Goal: Transaction & Acquisition: Obtain resource

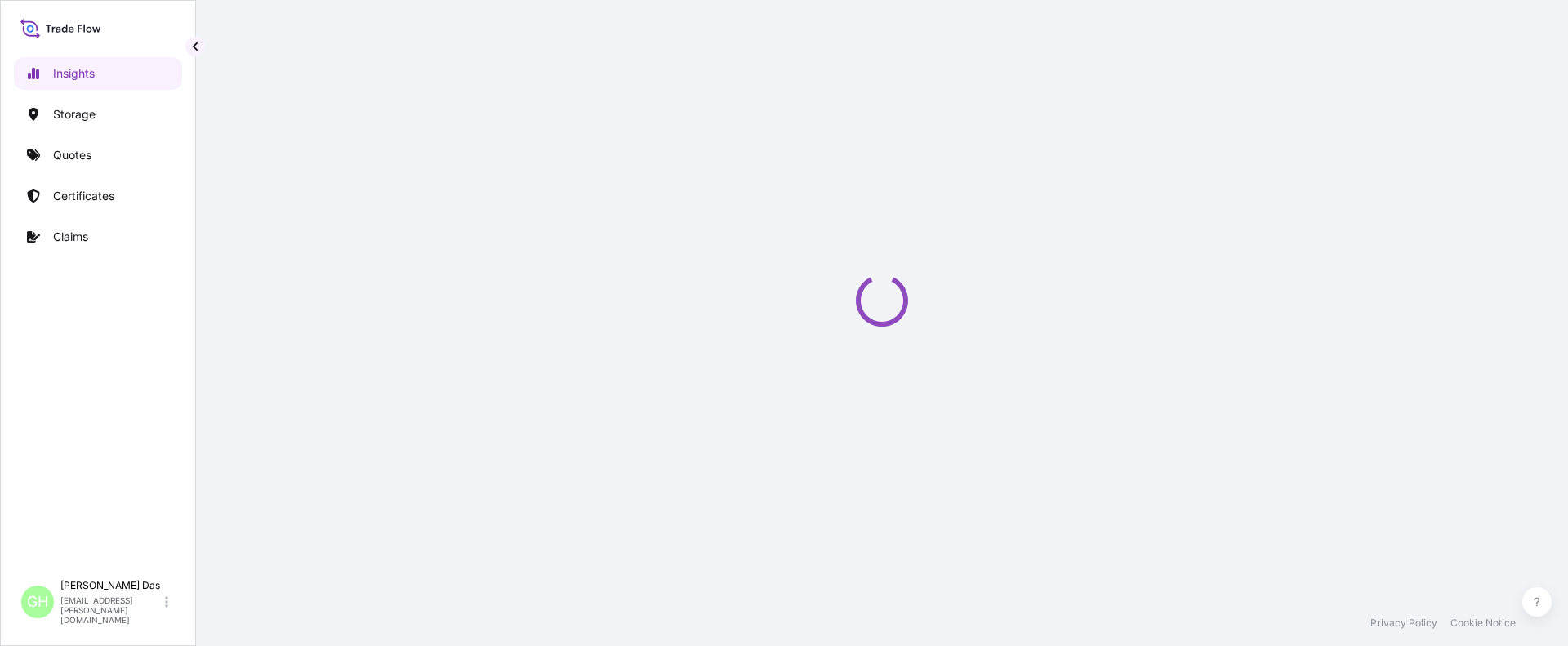
select select "2025"
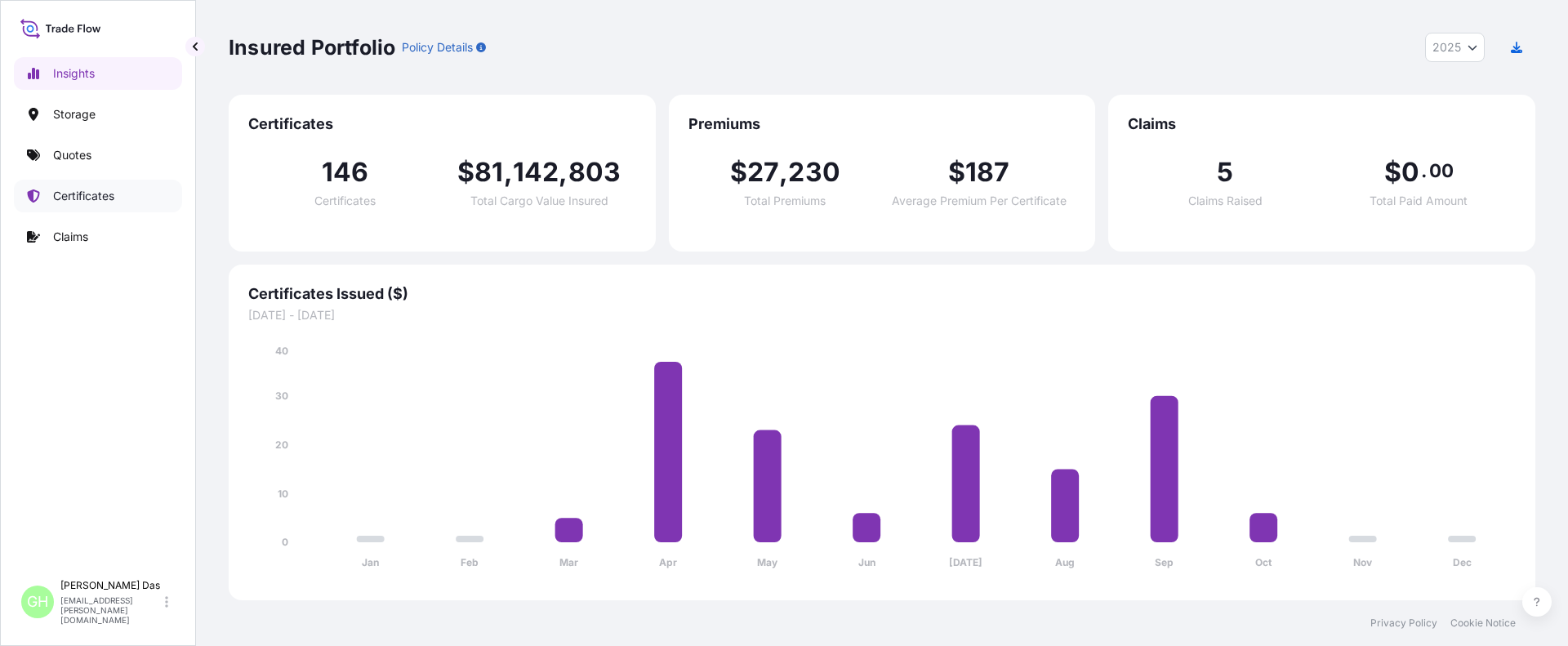
click at [74, 193] on p "Certificates" at bounding box center [83, 196] width 61 height 16
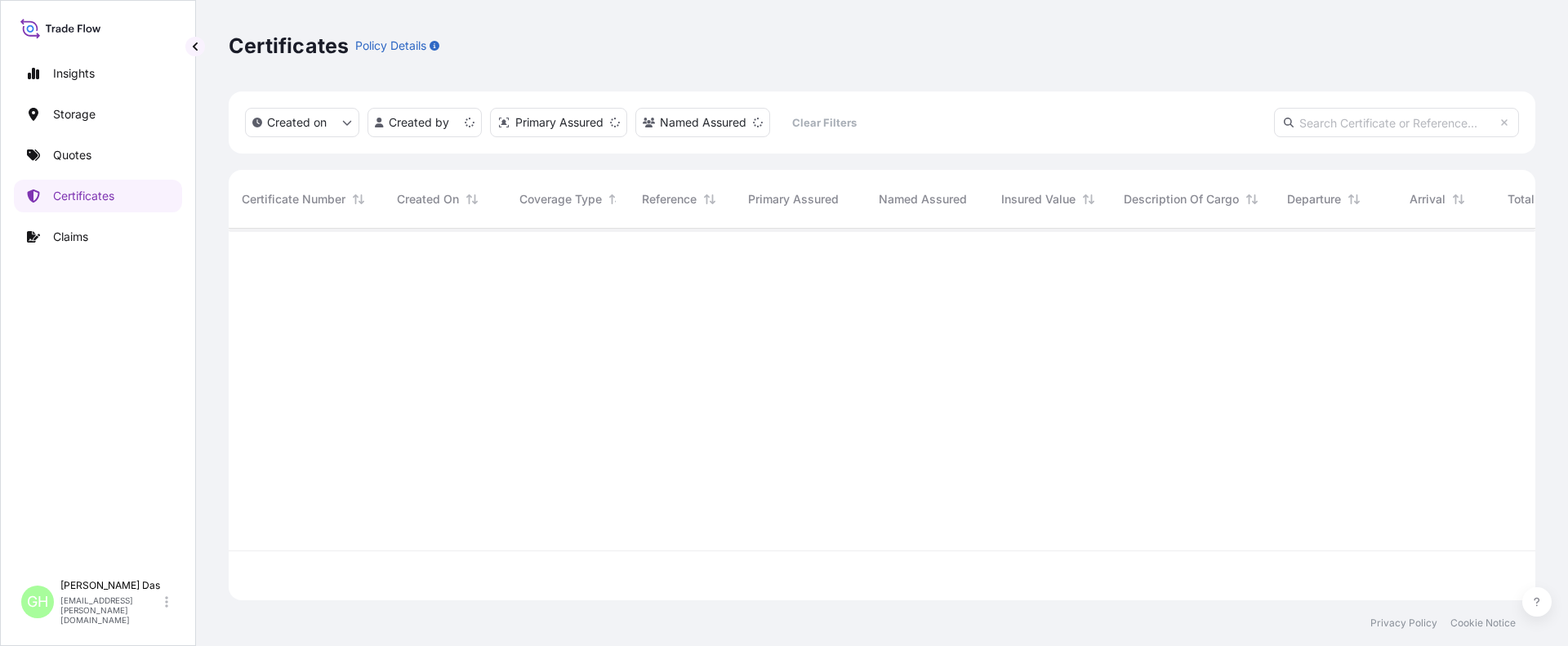
scroll to position [368, 1295]
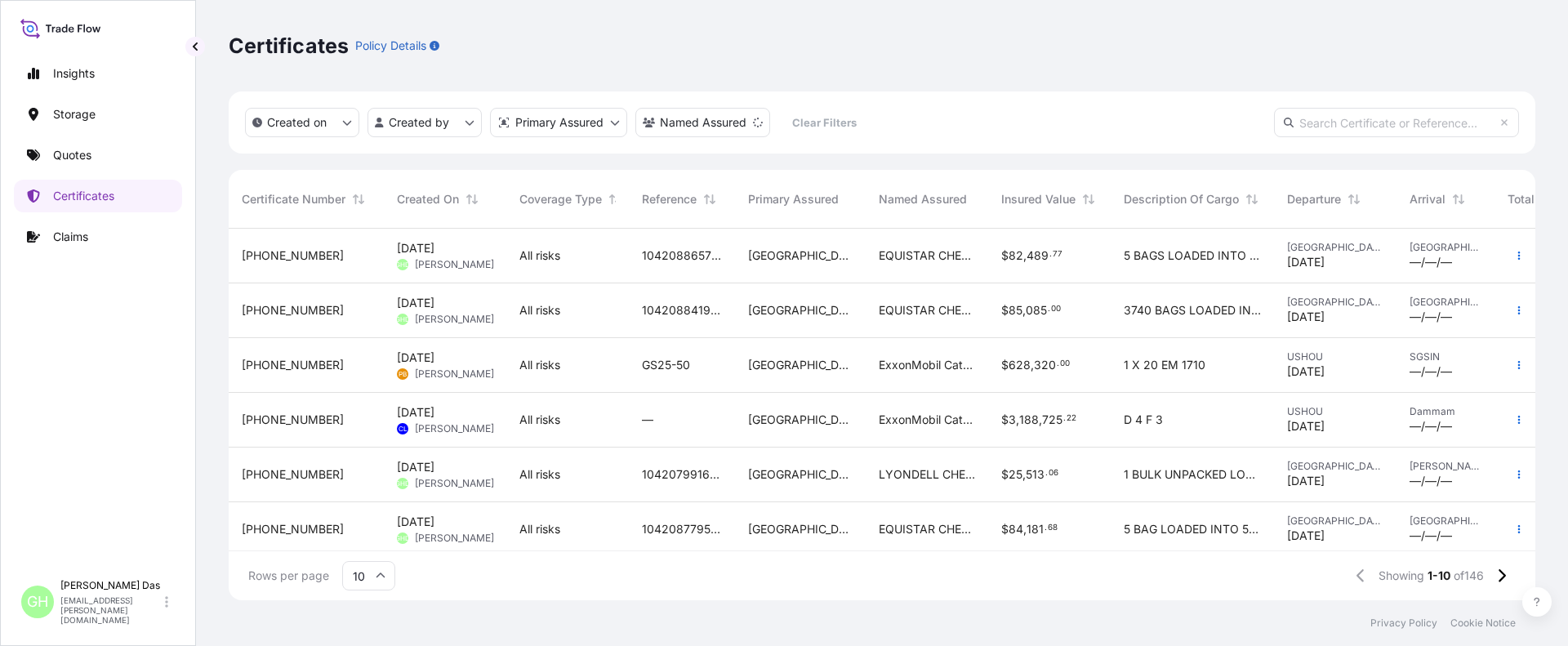
click at [1377, 128] on input "text" at bounding box center [1397, 122] width 245 height 29
paste input "5013138538"
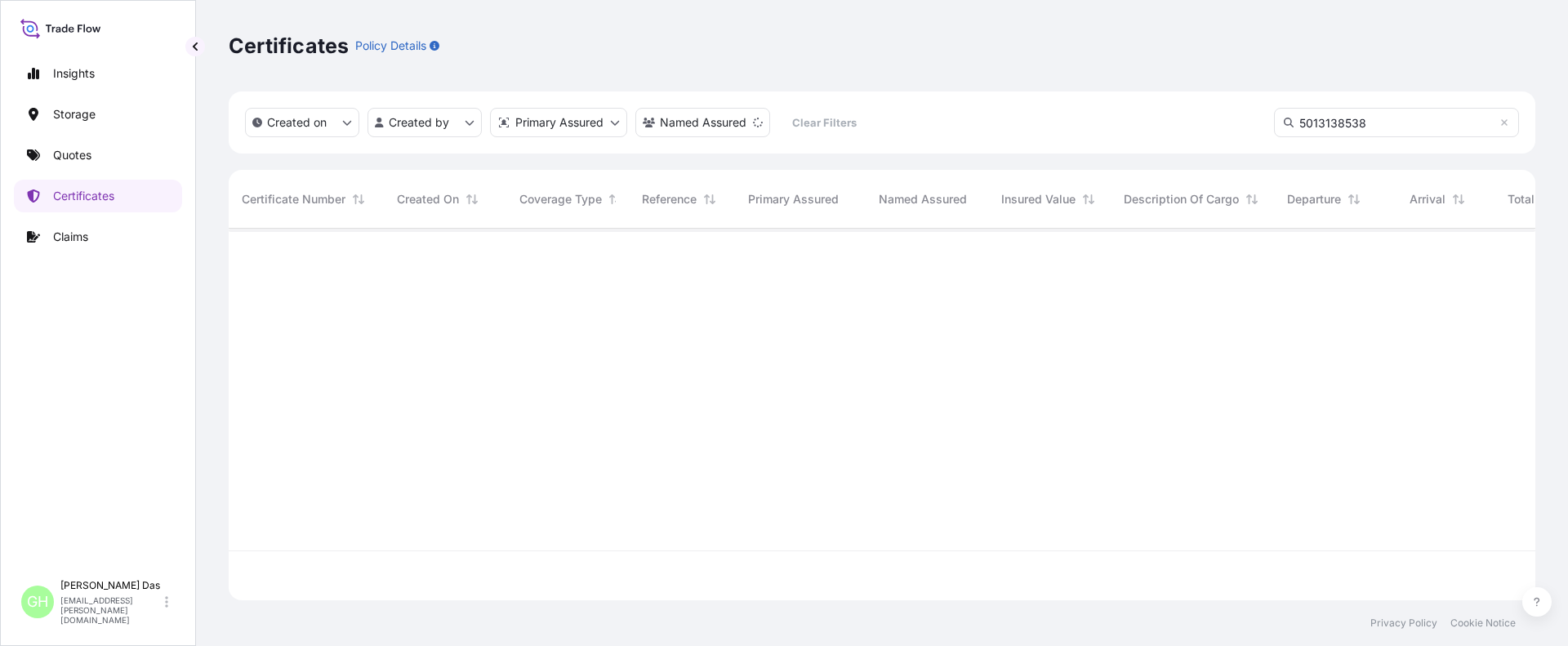
type input "5013138538"
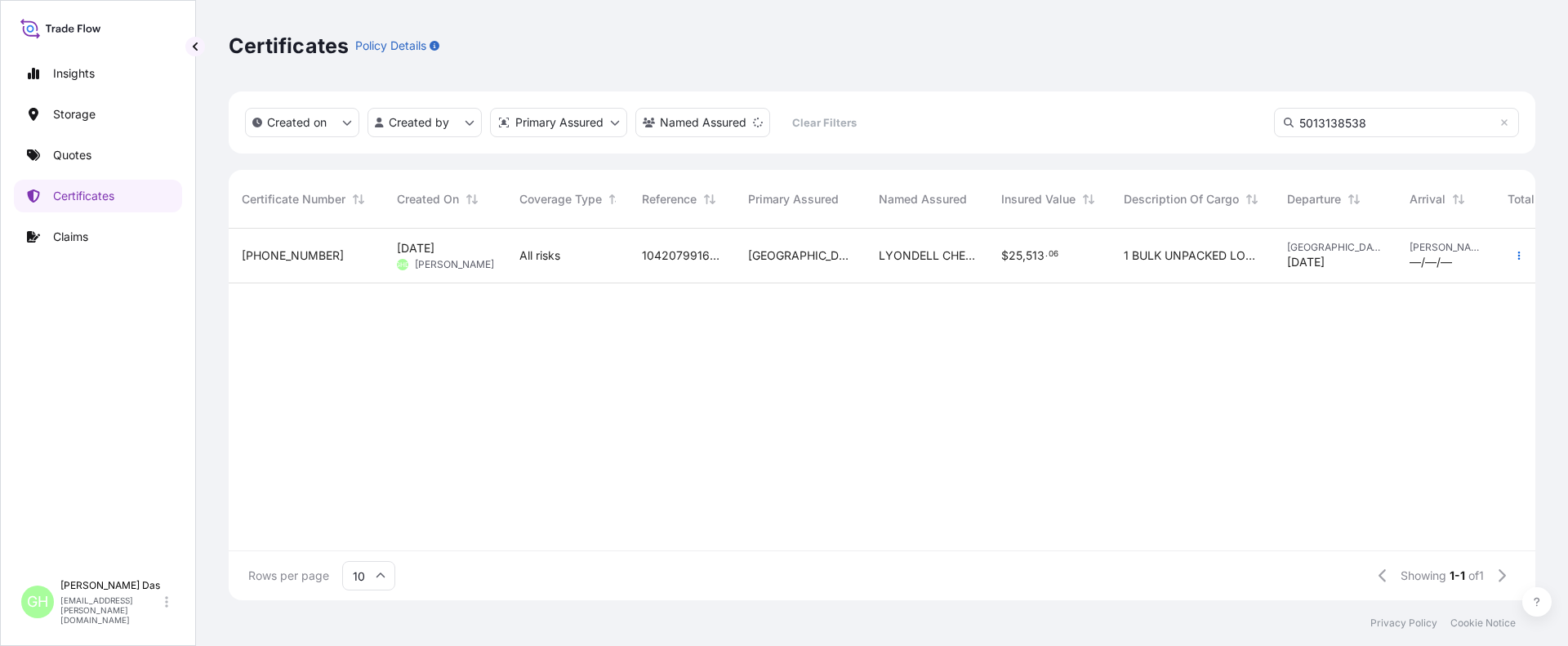
click at [253, 254] on span "[PHONE_NUMBER]" at bounding box center [293, 256] width 102 height 16
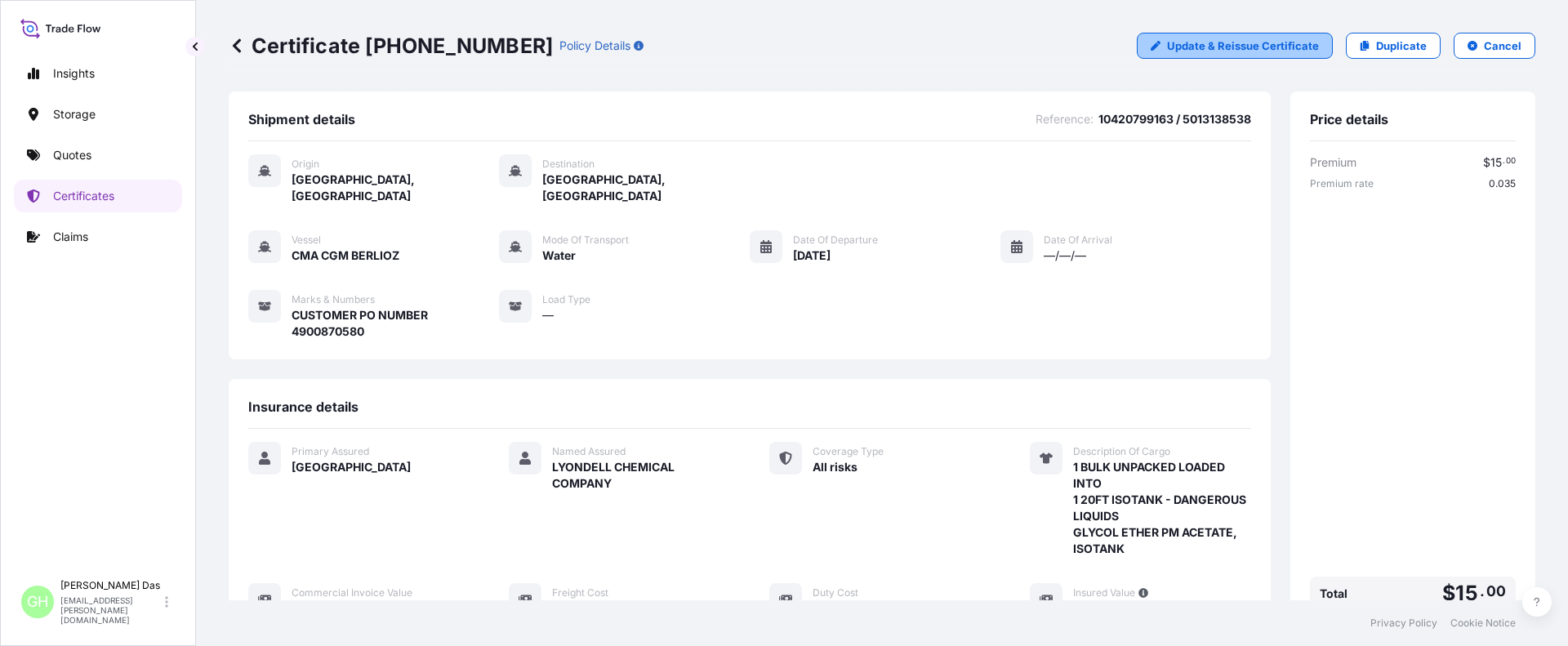
click at [1211, 41] on p "Update & Reissue Certificate" at bounding box center [1243, 46] width 152 height 16
select select "Water"
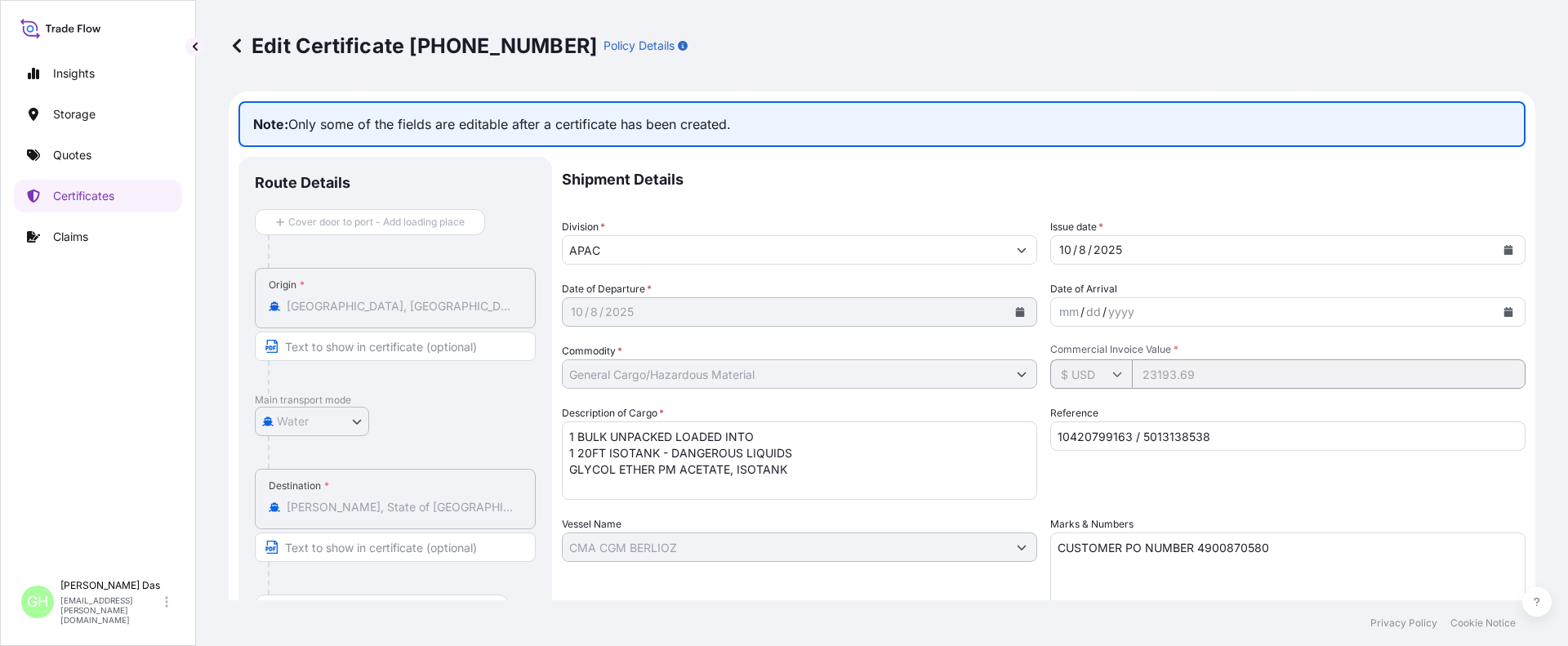
click at [240, 44] on icon at bounding box center [237, 46] width 16 height 16
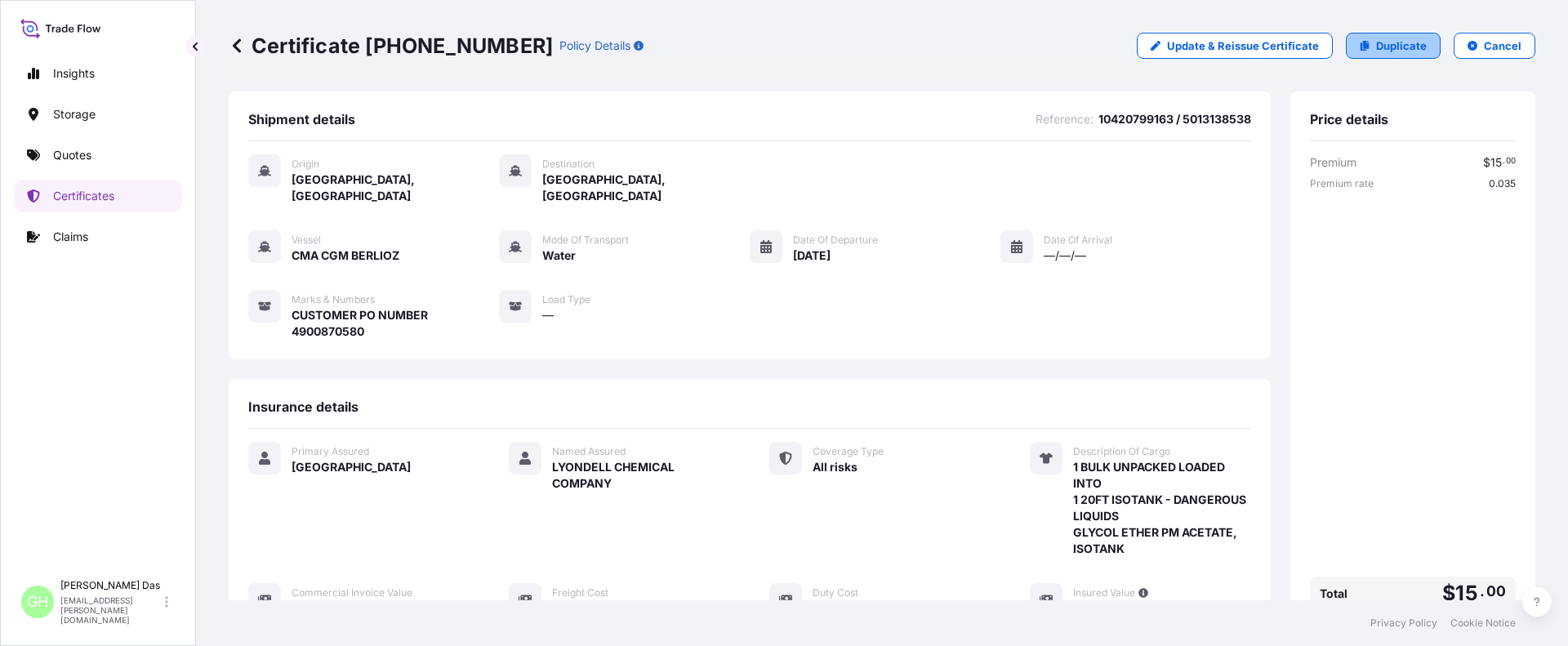
click at [1396, 42] on p "Duplicate" at bounding box center [1401, 46] width 50 height 16
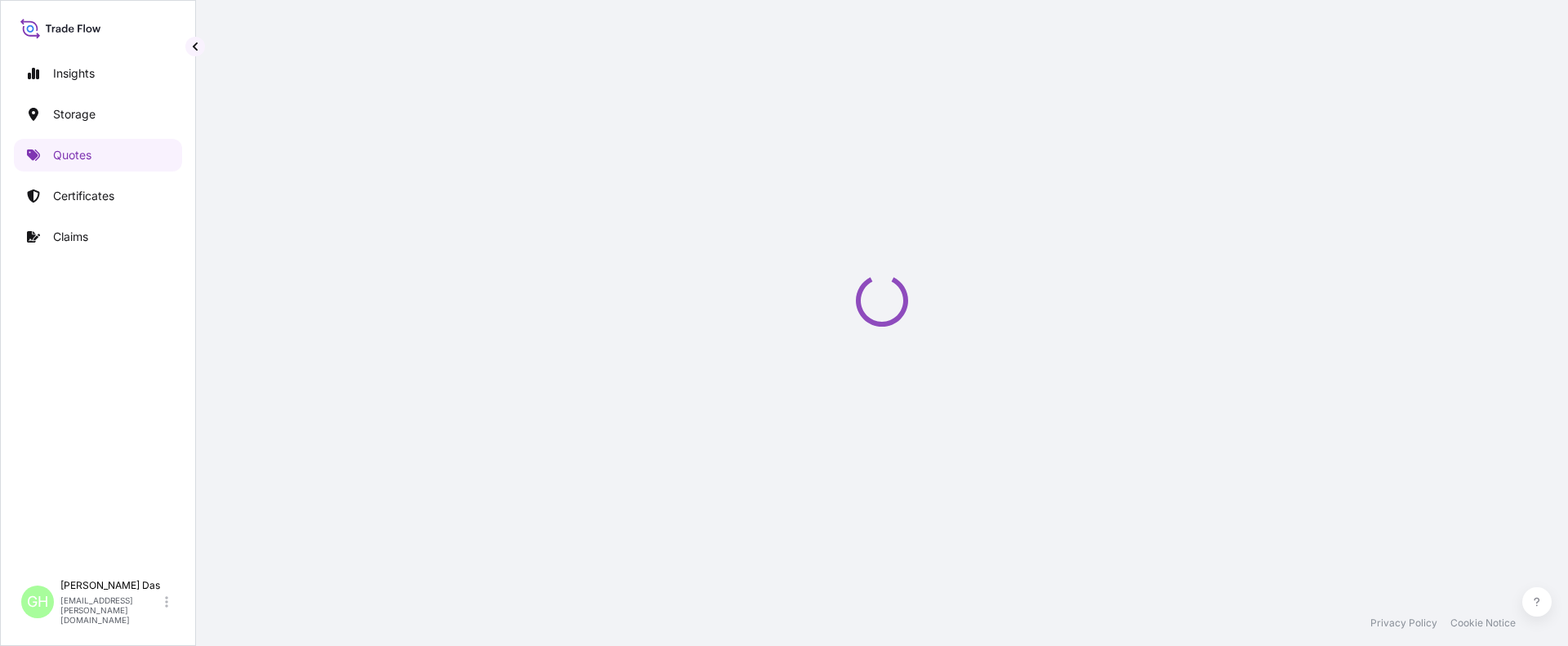
select select "Water"
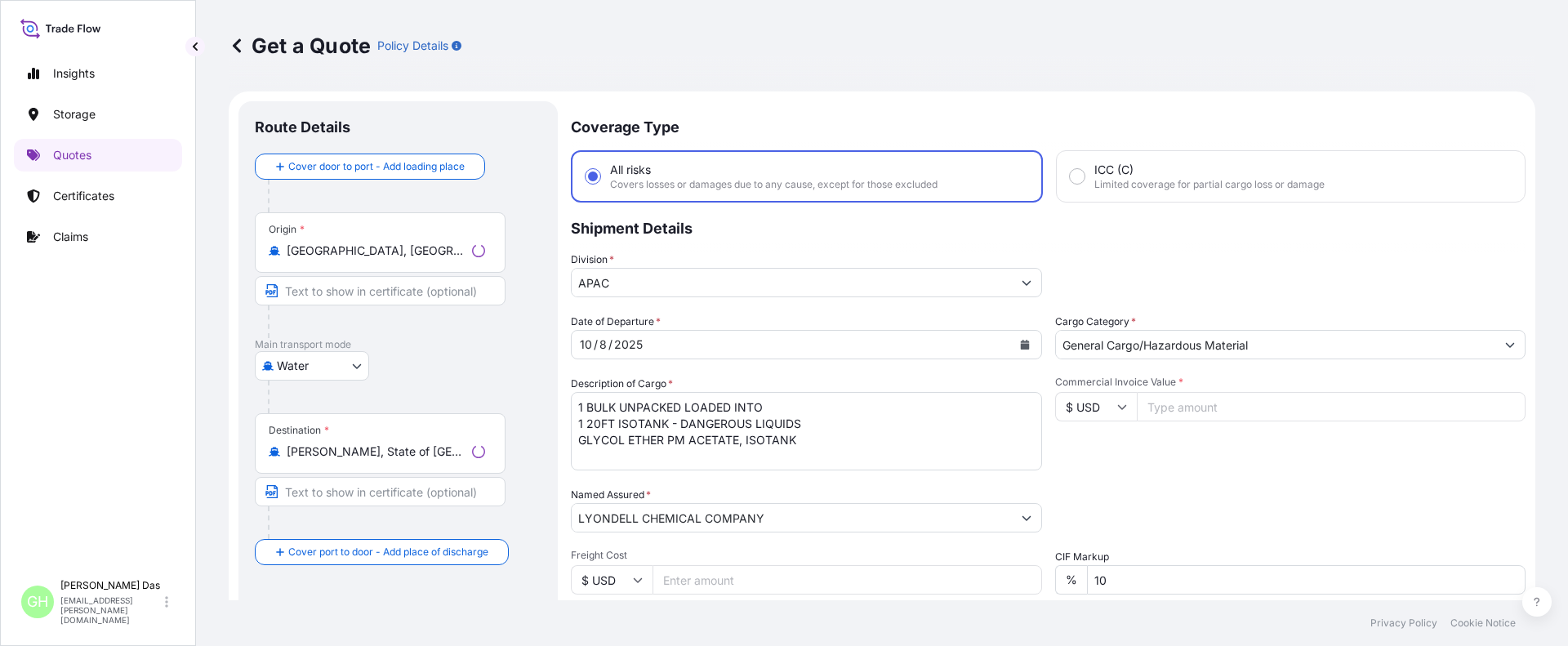
scroll to position [26, 0]
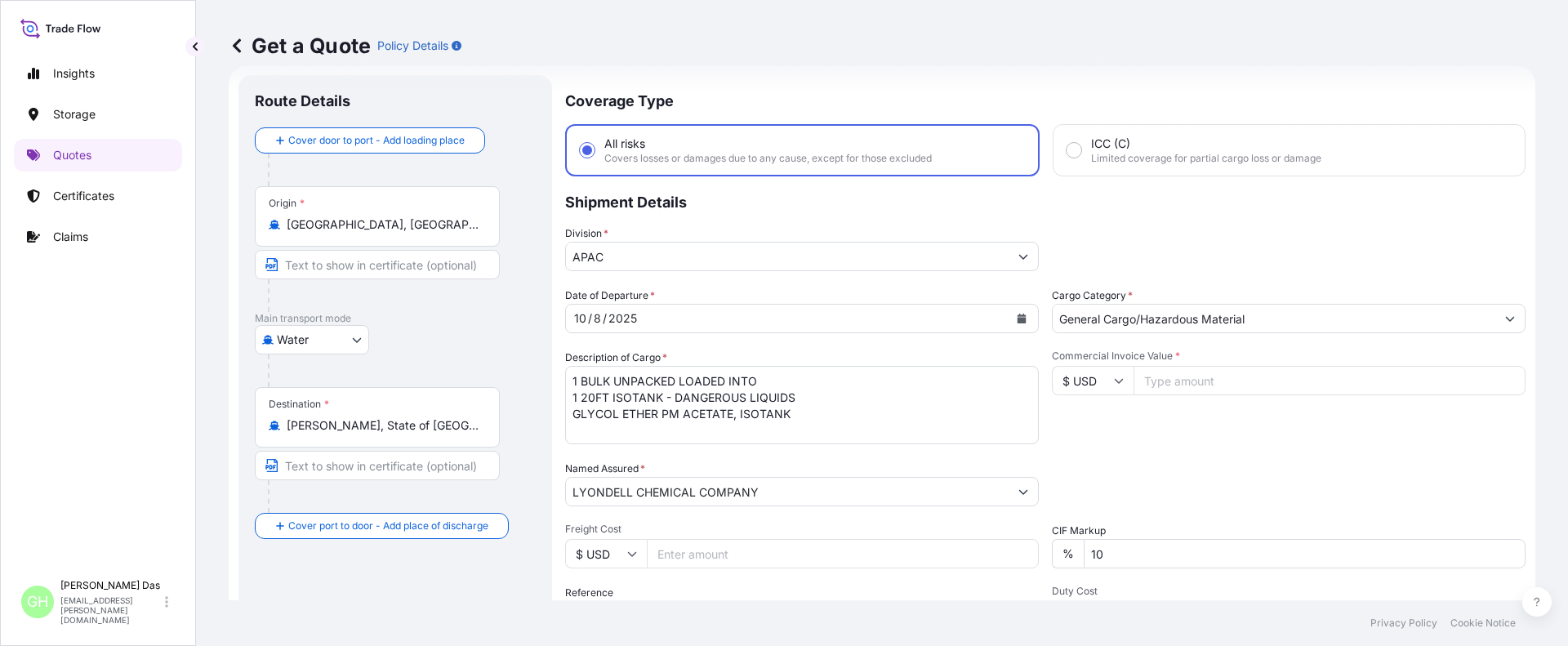
click at [1168, 379] on input "Commercial Invoice Value *" at bounding box center [1329, 380] width 392 height 29
paste input "24520.16"
type input "24520.16"
click at [1116, 438] on div "Commercial Invoice Value * $ USD 24520.16" at bounding box center [1289, 397] width 474 height 95
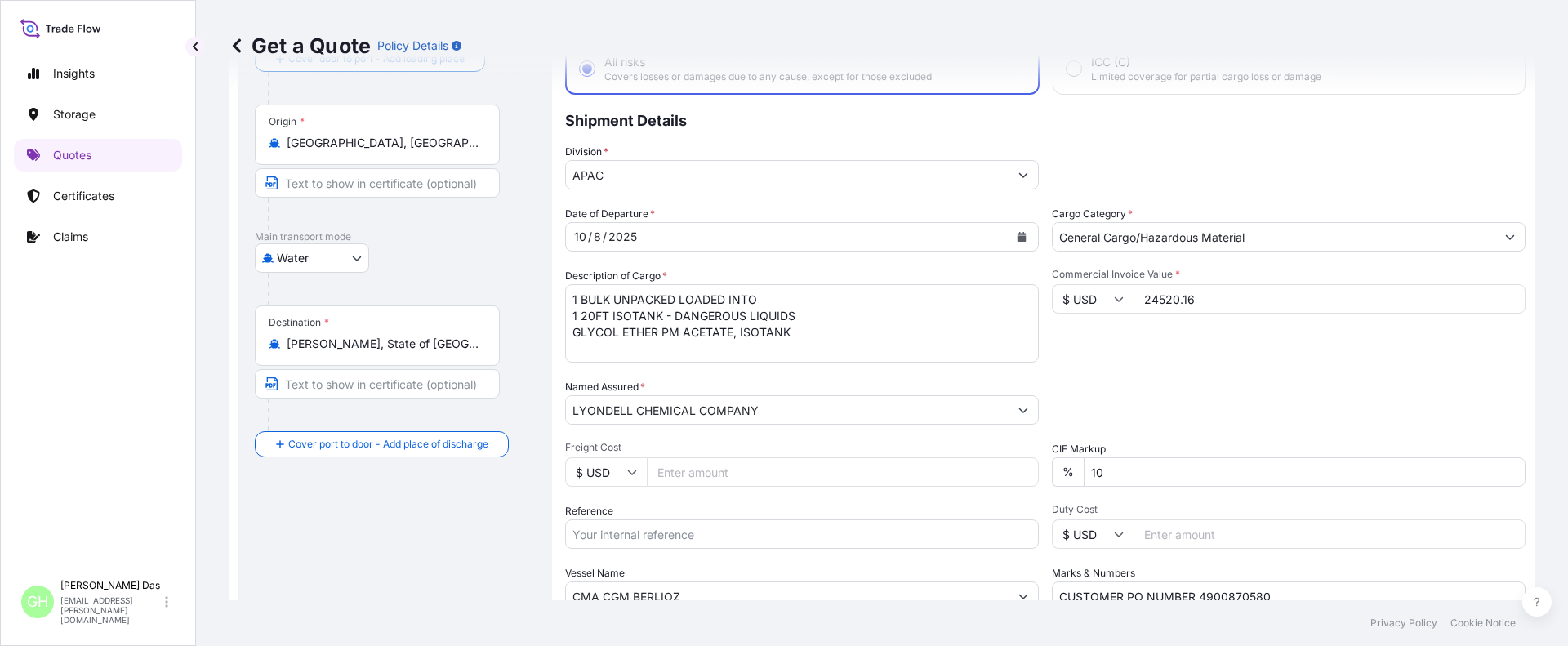
scroll to position [249, 0]
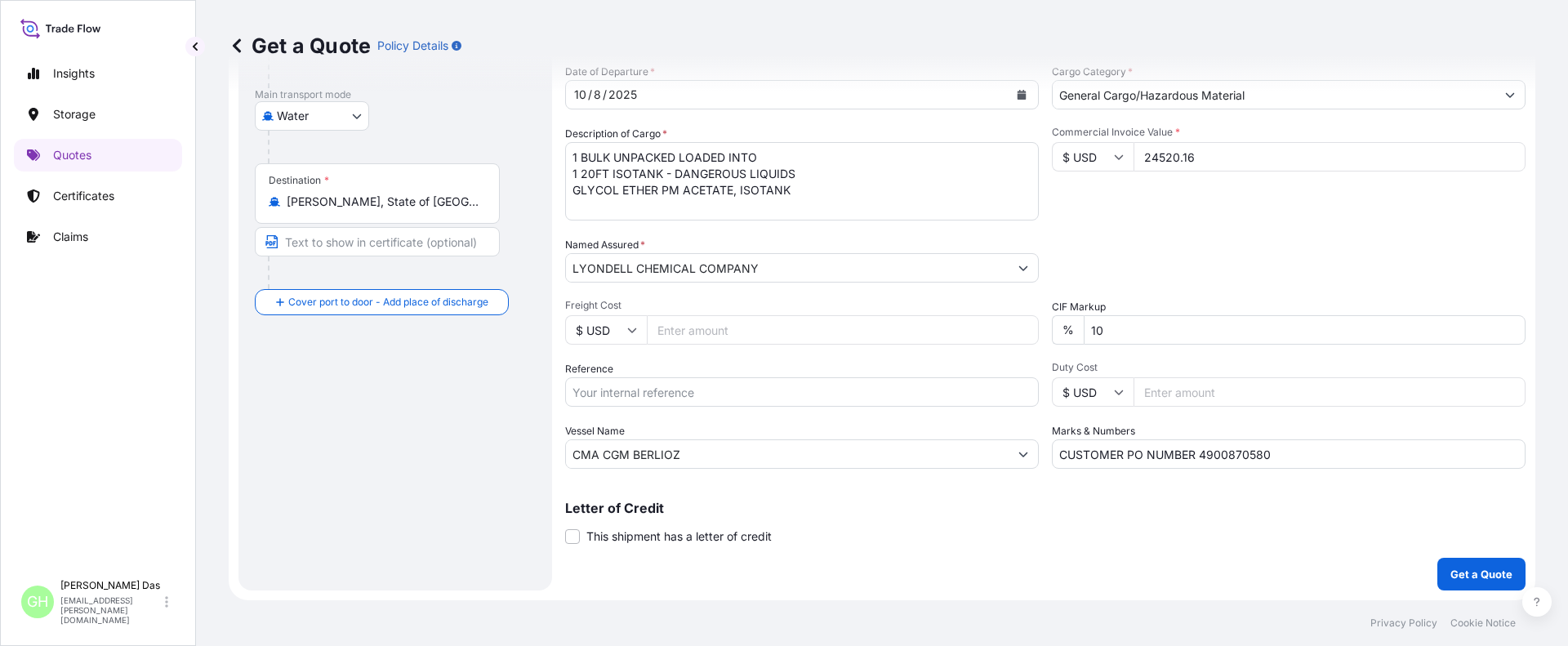
click at [348, 389] on div "Route Details Cover door to port - Add loading place Place of loading Road / [G…" at bounding box center [395, 220] width 281 height 706
click at [645, 387] on input "Reference" at bounding box center [802, 392] width 474 height 29
paste input "5013138538"
drag, startPoint x: 463, startPoint y: 466, endPoint x: 517, endPoint y: 486, distance: 57.6
click at [463, 466] on div "Route Details Cover door to port - Add loading place Place of loading Road / [G…" at bounding box center [395, 220] width 281 height 706
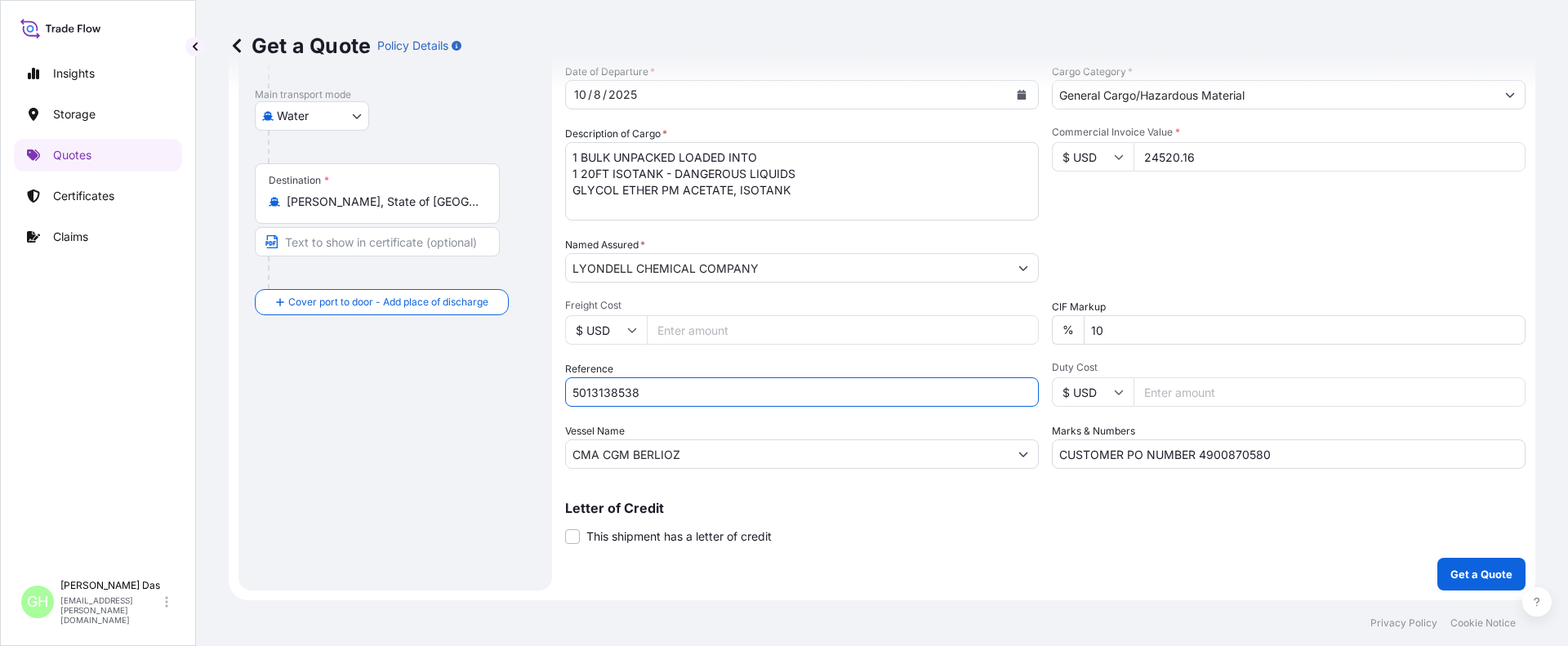
click at [575, 391] on input "5013138538" at bounding box center [802, 392] width 474 height 29
paste input "10420799163"
type input "10420799163 / 5013138538"
click at [1456, 570] on p "Get a Quote" at bounding box center [1482, 574] width 62 height 16
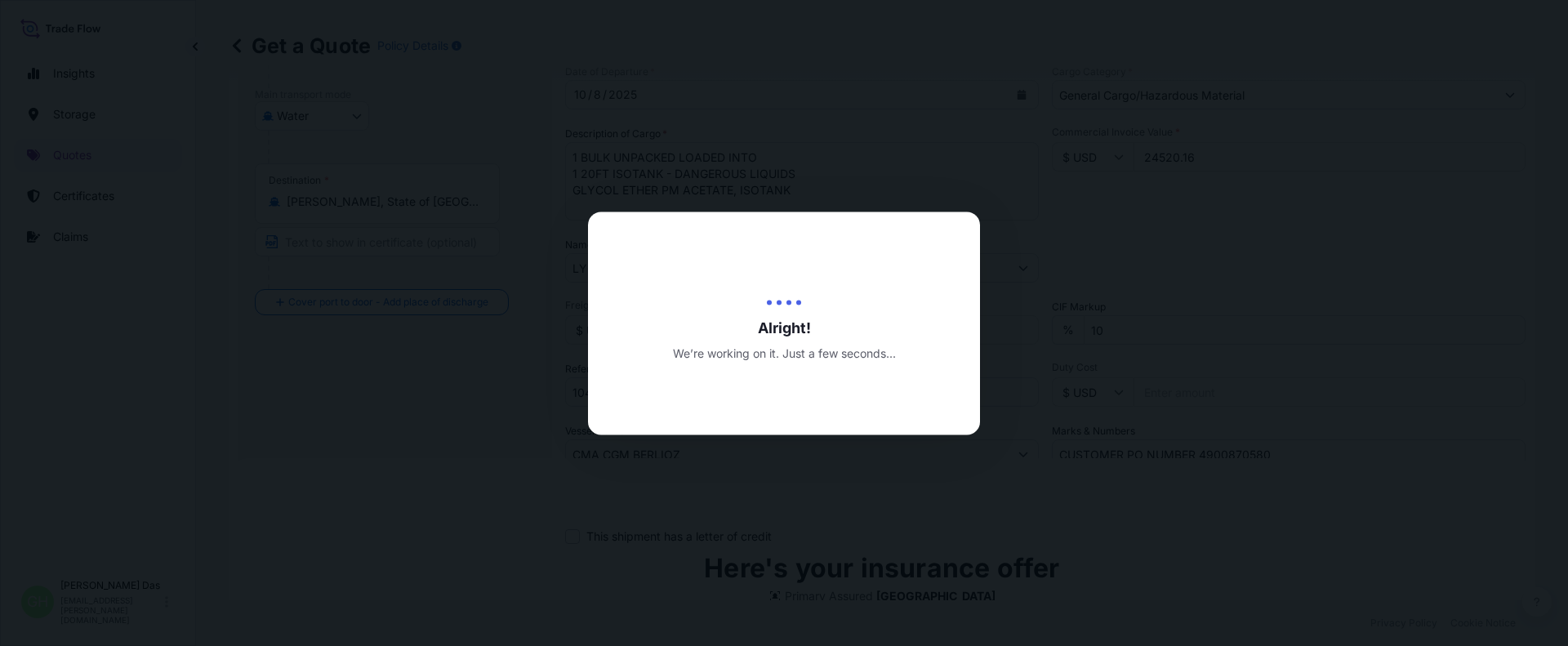
scroll to position [626, 0]
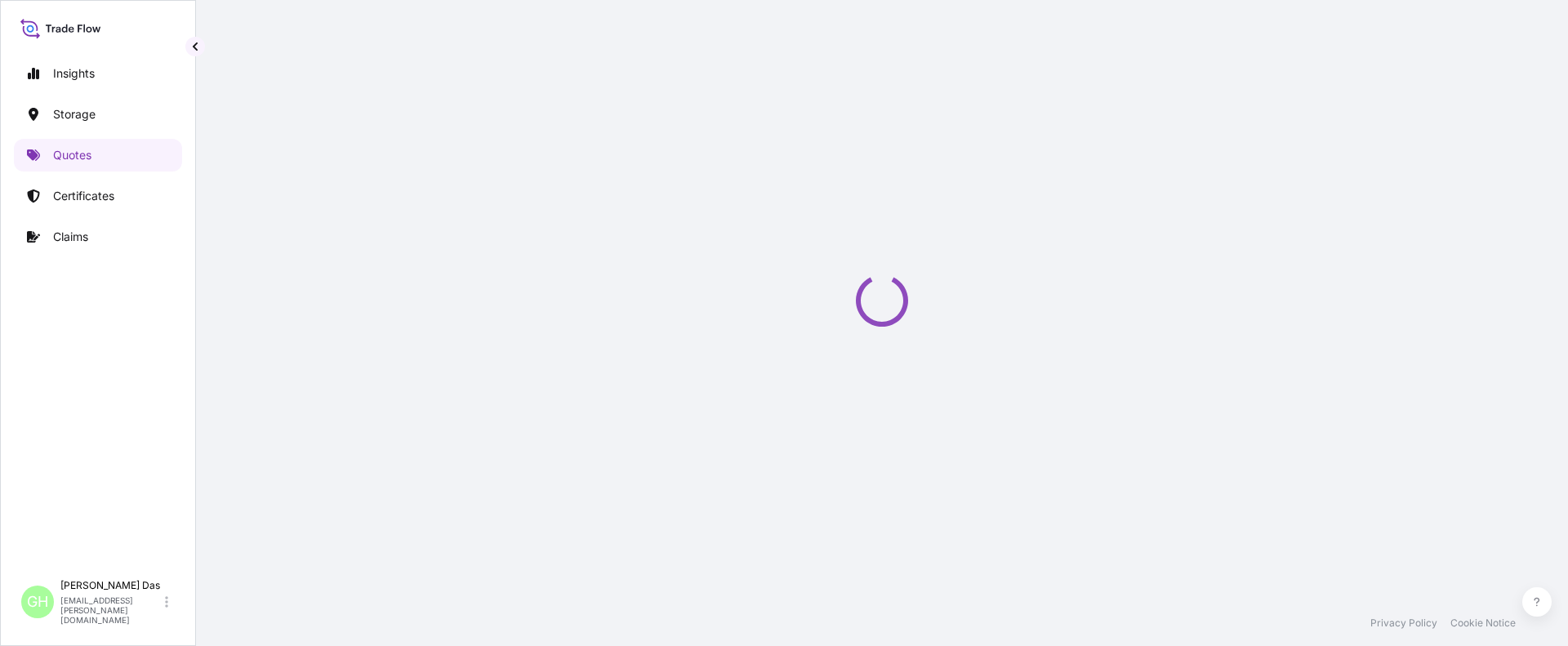
select select "Water"
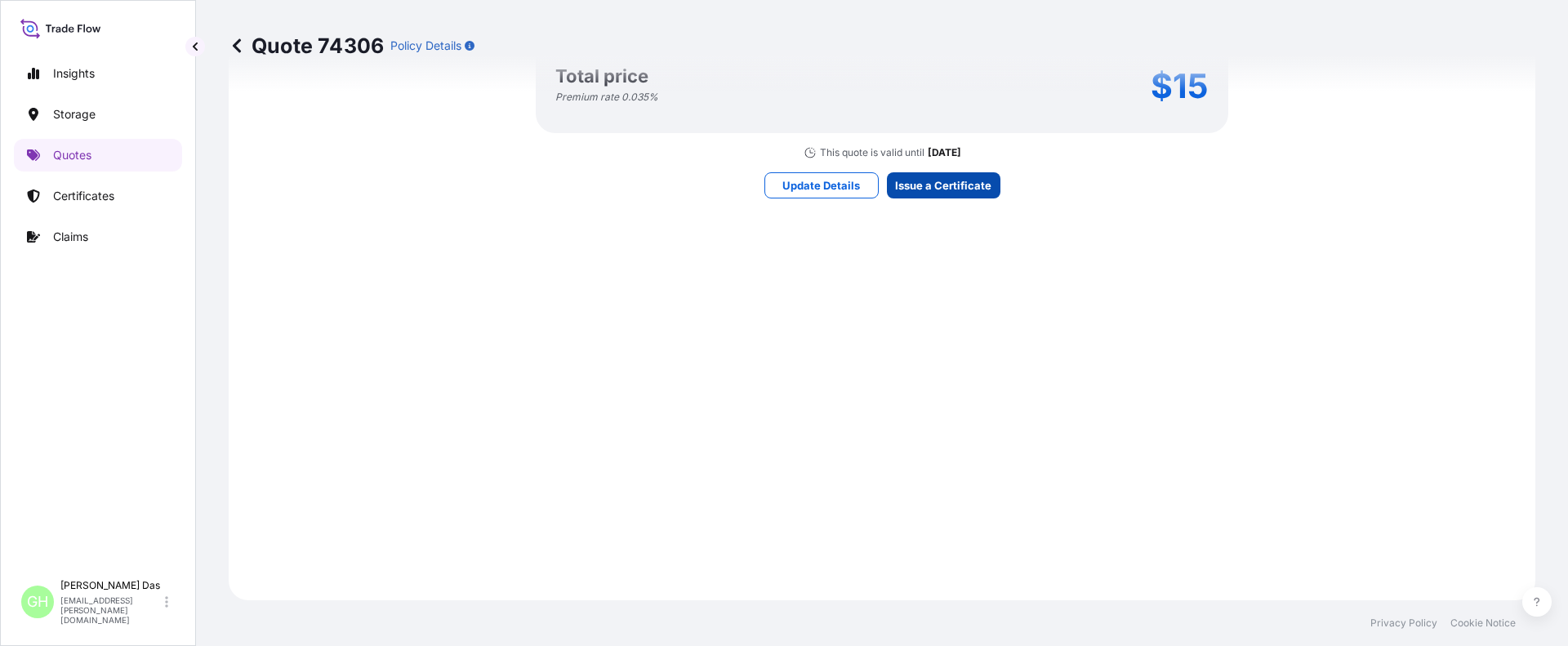
scroll to position [2431, 0]
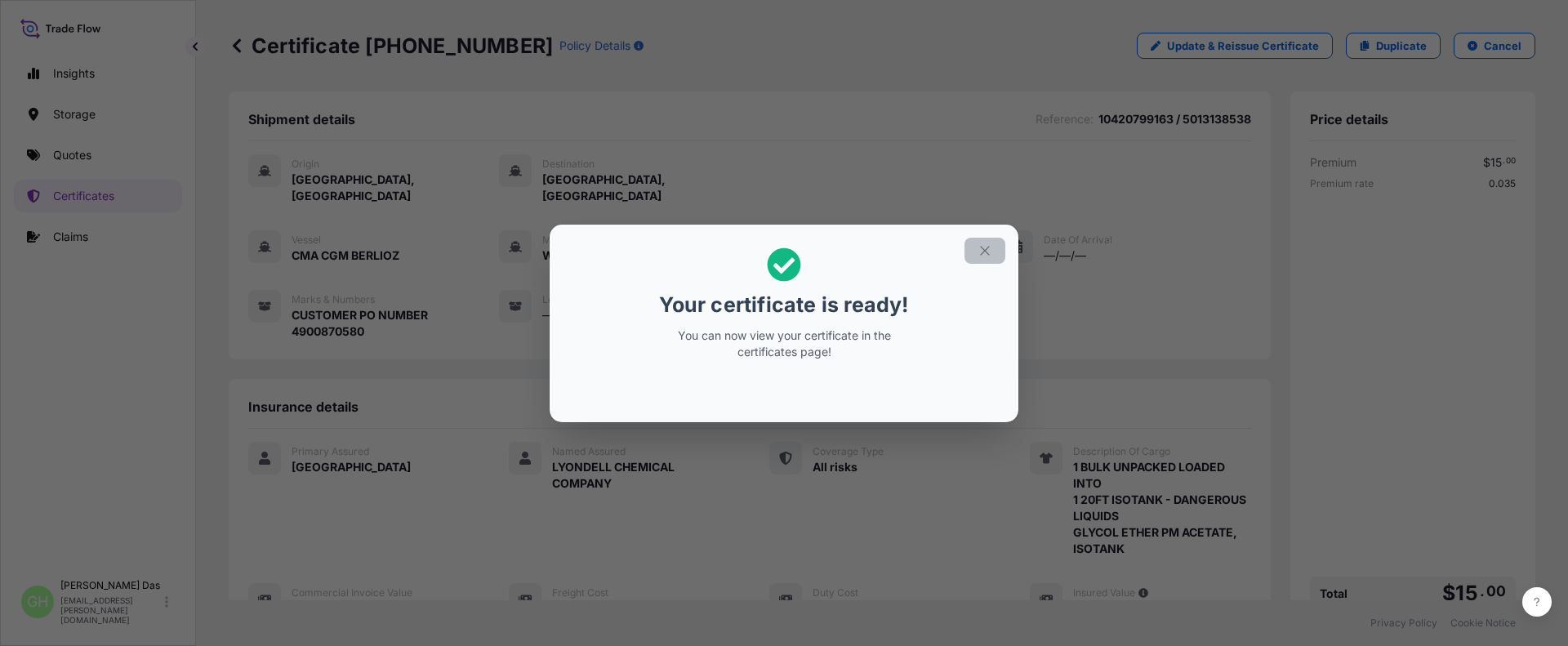
click at [990, 253] on icon "button" at bounding box center [985, 250] width 15 height 15
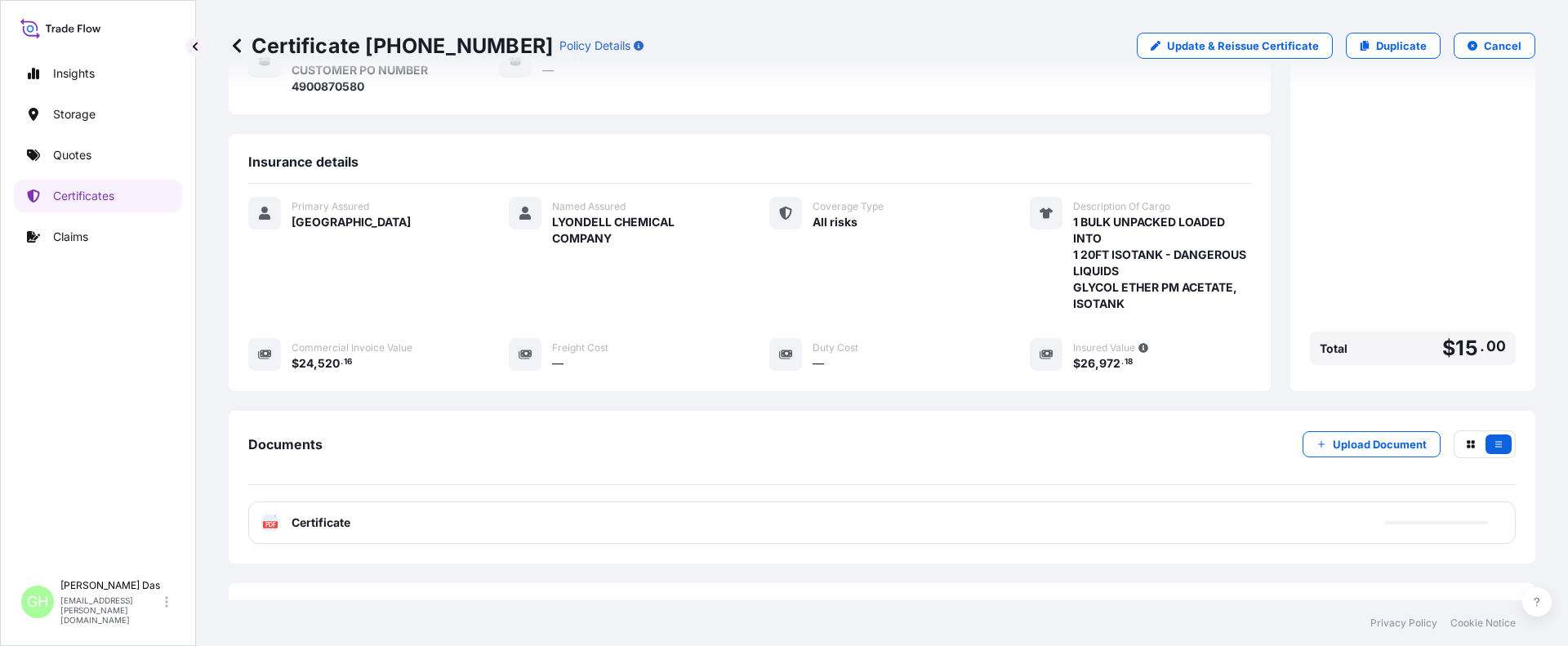
scroll to position [294, 0]
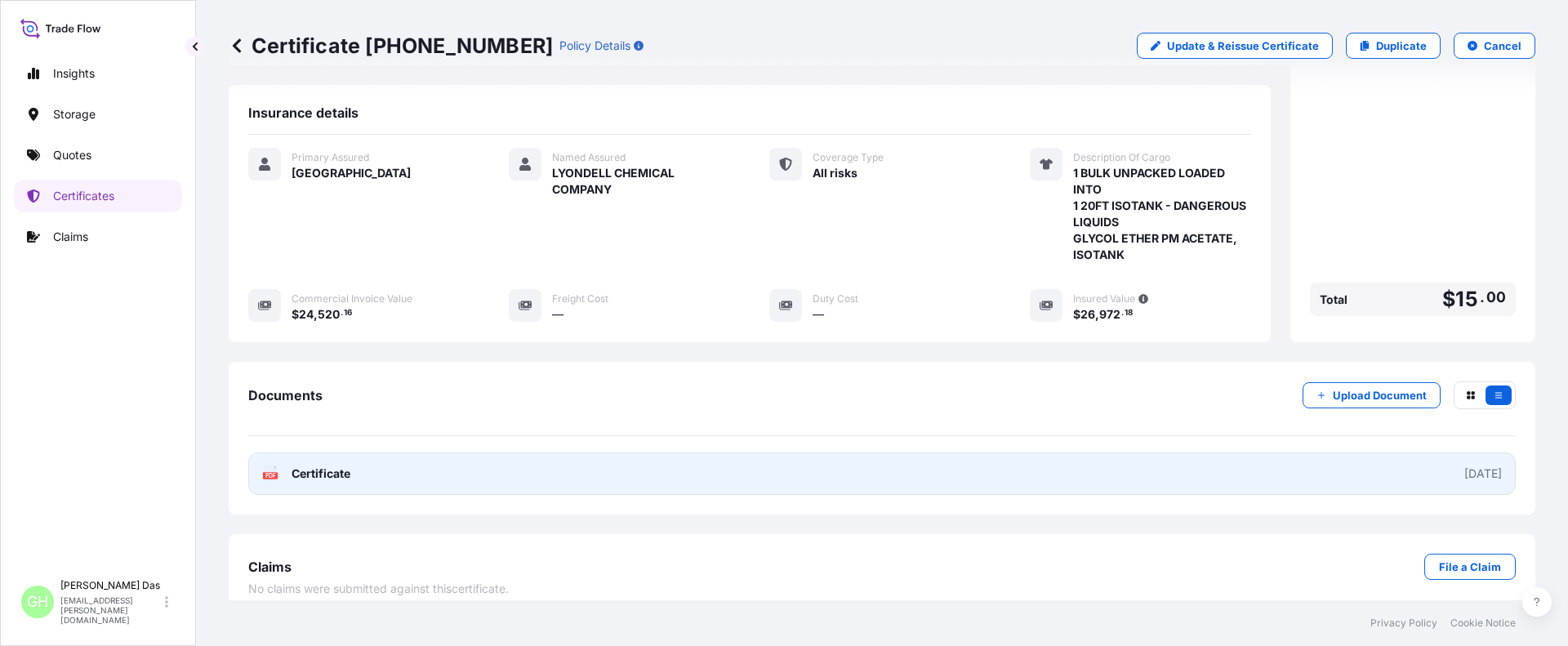
click at [944, 461] on link "PDF Certificate [DATE]" at bounding box center [882, 473] width 1267 height 42
